Goal: Complete application form

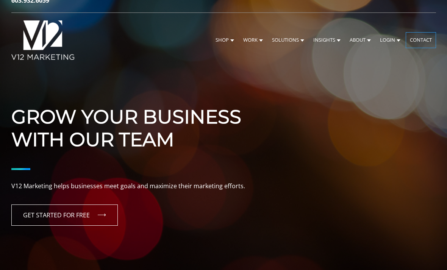
scroll to position [10, 0]
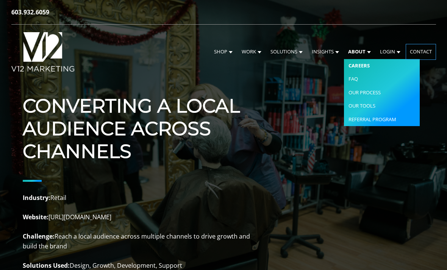
click at [363, 68] on link "Careers" at bounding box center [382, 66] width 76 height 14
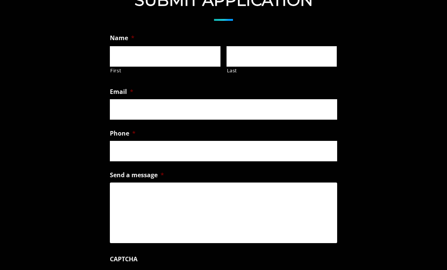
scroll to position [542, 0]
click at [174, 51] on input "First" at bounding box center [165, 56] width 111 height 20
type input "Shelby"
click at [323, 67] on label "Last" at bounding box center [282, 71] width 110 height 8
click at [323, 66] on input "Last" at bounding box center [281, 56] width 111 height 20
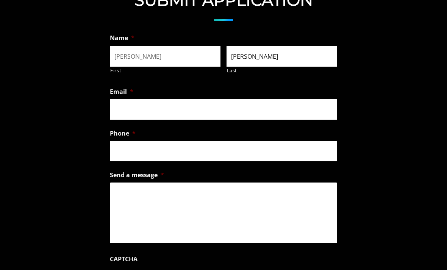
type input "OBrien"
click at [278, 102] on input "Email *" at bounding box center [223, 109] width 227 height 20
type input "shelbysnhu@gmail.com"
click at [247, 153] on input "Phone *" at bounding box center [223, 151] width 227 height 20
type input "(603) 970-0260"
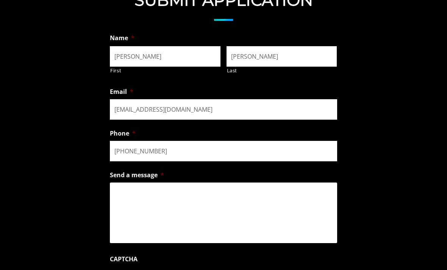
click at [242, 203] on textarea "Send a message *" at bounding box center [223, 213] width 227 height 61
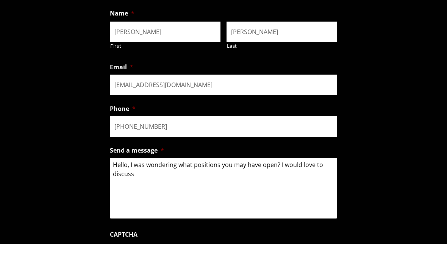
scroll to position [548, 0]
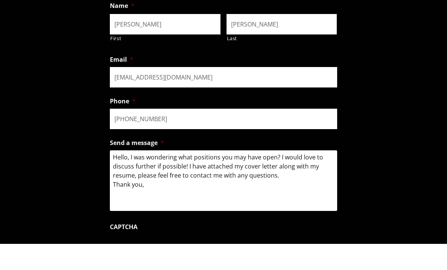
click at [130, 176] on textarea "Hello, I was wondering what positions you may have open? I would love to discus…" at bounding box center [223, 206] width 227 height 61
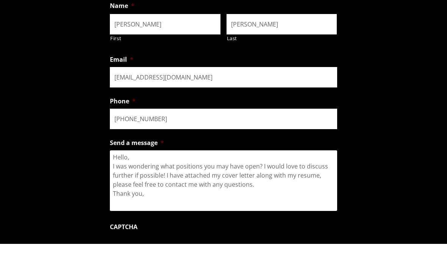
scroll to position [575, 0]
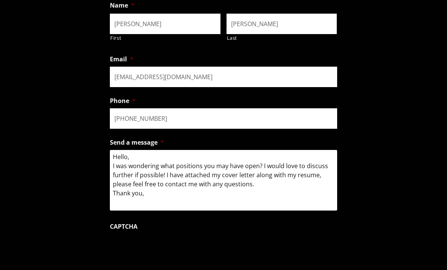
click at [175, 181] on textarea "Hello, I was wondering what positions you may have open? I would love to discus…" at bounding box center [223, 180] width 227 height 61
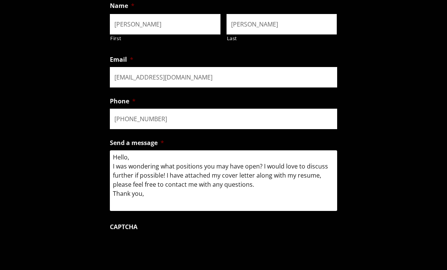
click at [132, 174] on textarea "Hello, I was wondering what positions you may have open? I would love to discus…" at bounding box center [223, 180] width 227 height 61
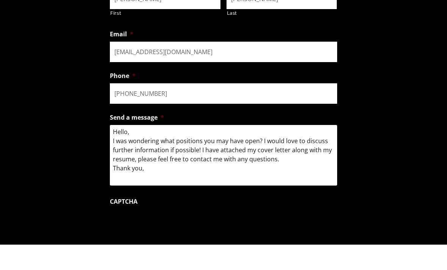
scroll to position [577, 0]
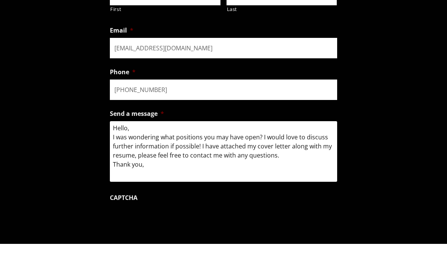
click at [155, 163] on textarea "Hello, I was wondering what positions you may have open? I would love to discus…" at bounding box center [223, 177] width 227 height 61
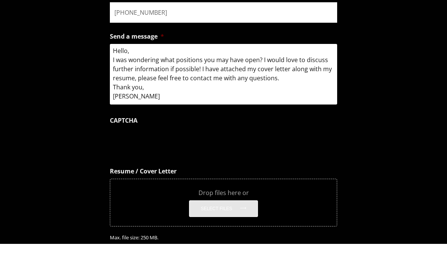
scroll to position [655, 0]
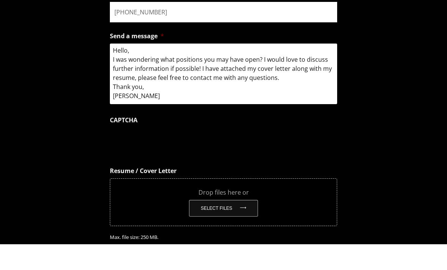
type textarea "Hello, I was wondering what positions you may have open? I would love to discus…"
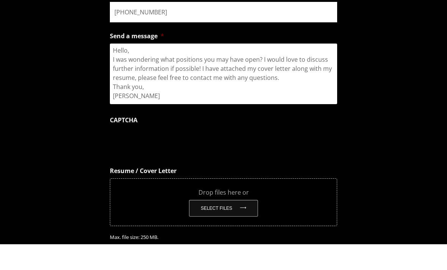
click at [226, 226] on button "Select files" at bounding box center [223, 234] width 69 height 17
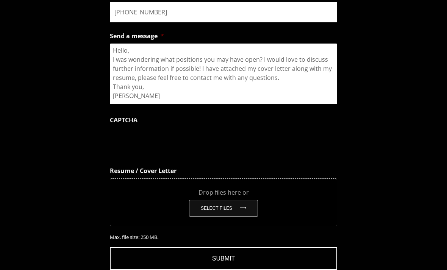
type input "C:\fakepath\Shelby_OBrien_Resume.pdf"
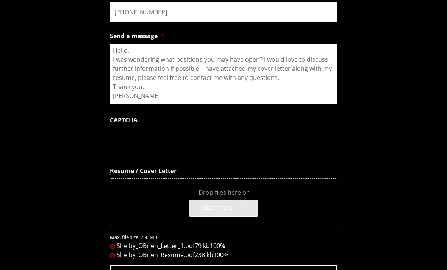
click at [195, 251] on span "238 kb" at bounding box center [204, 255] width 19 height 8
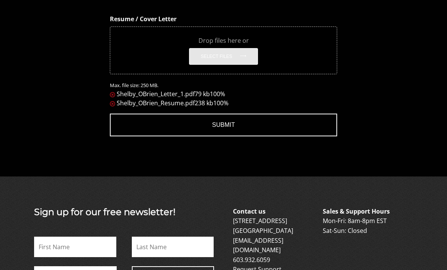
scroll to position [823, 0]
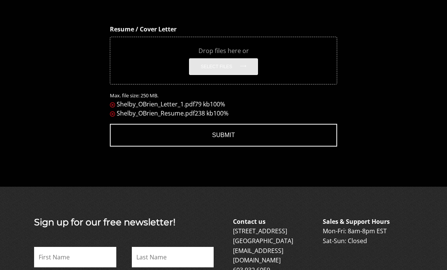
click at [290, 138] on input "Submit" at bounding box center [223, 135] width 227 height 23
click at [228, 135] on input "Submit" at bounding box center [223, 135] width 227 height 23
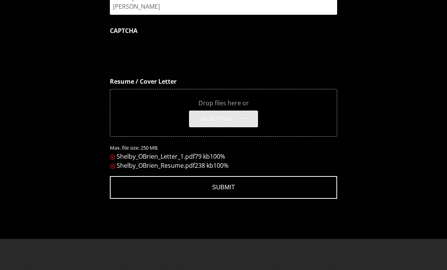
scroll to position [772, 0]
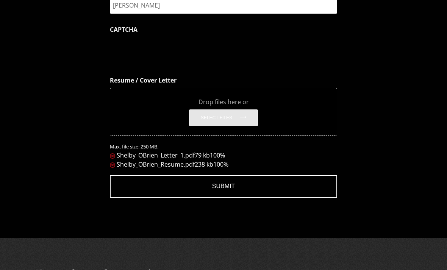
click at [235, 189] on input "Submit" at bounding box center [223, 186] width 227 height 23
click at [238, 183] on input "Submit" at bounding box center [223, 186] width 227 height 23
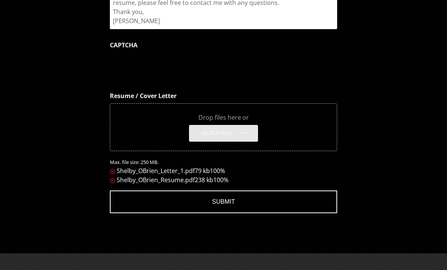
scroll to position [727, 0]
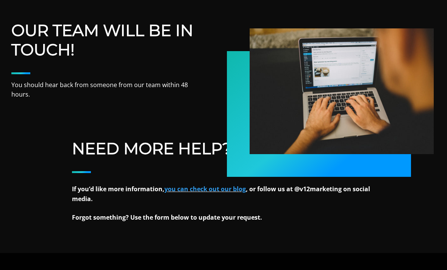
scroll to position [301, 0]
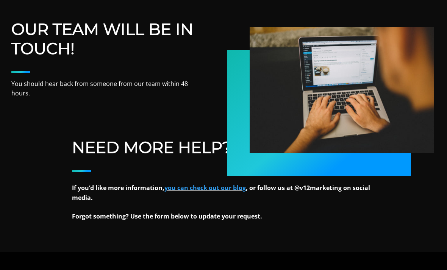
click at [222, 191] on link "you can check out our blog" at bounding box center [204, 188] width 81 height 8
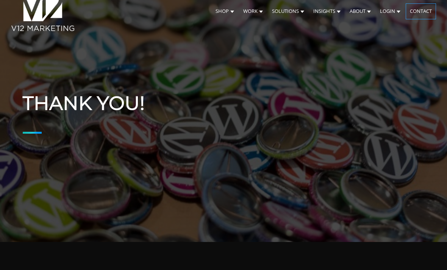
scroll to position [0, 0]
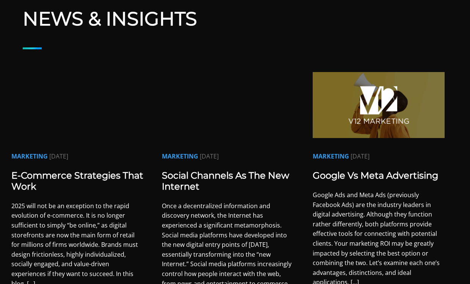
scroll to position [62, 0]
